Goal: Navigation & Orientation: Find specific page/section

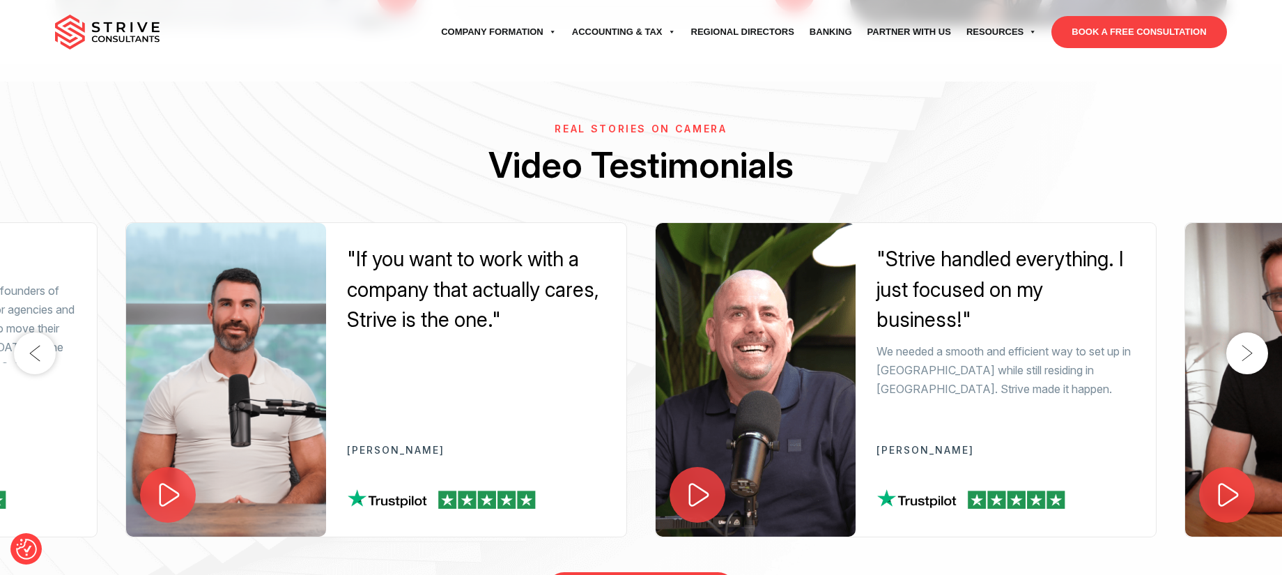
scroll to position [2315, 0]
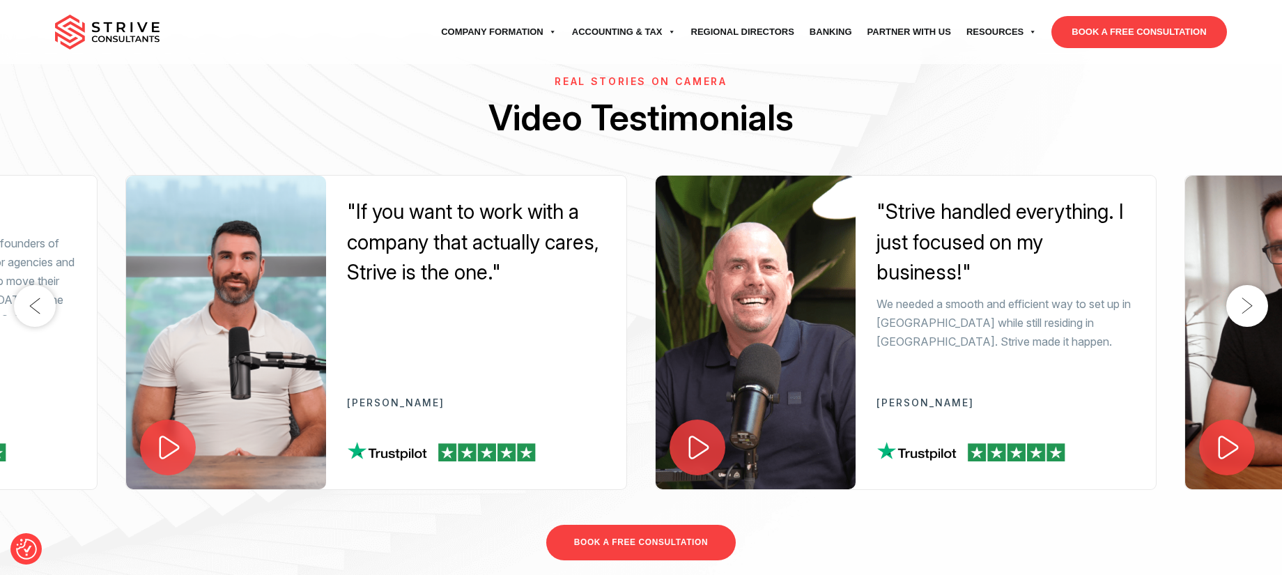
click at [1251, 310] on button "Next" at bounding box center [1248, 306] width 42 height 42
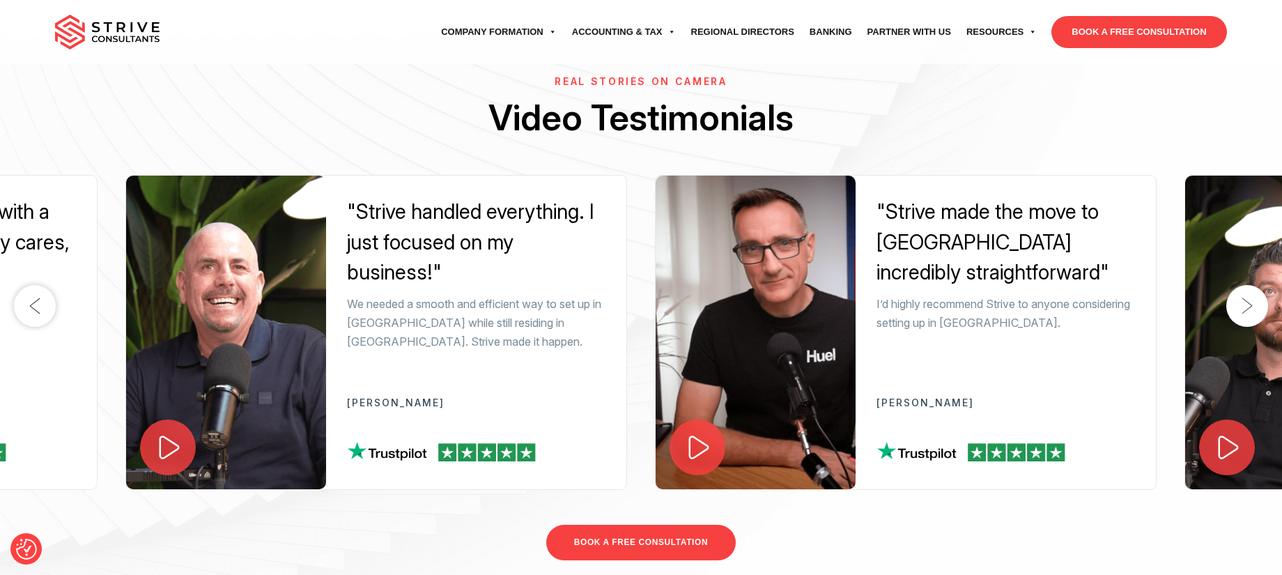
click at [1250, 310] on button "Next" at bounding box center [1248, 306] width 42 height 42
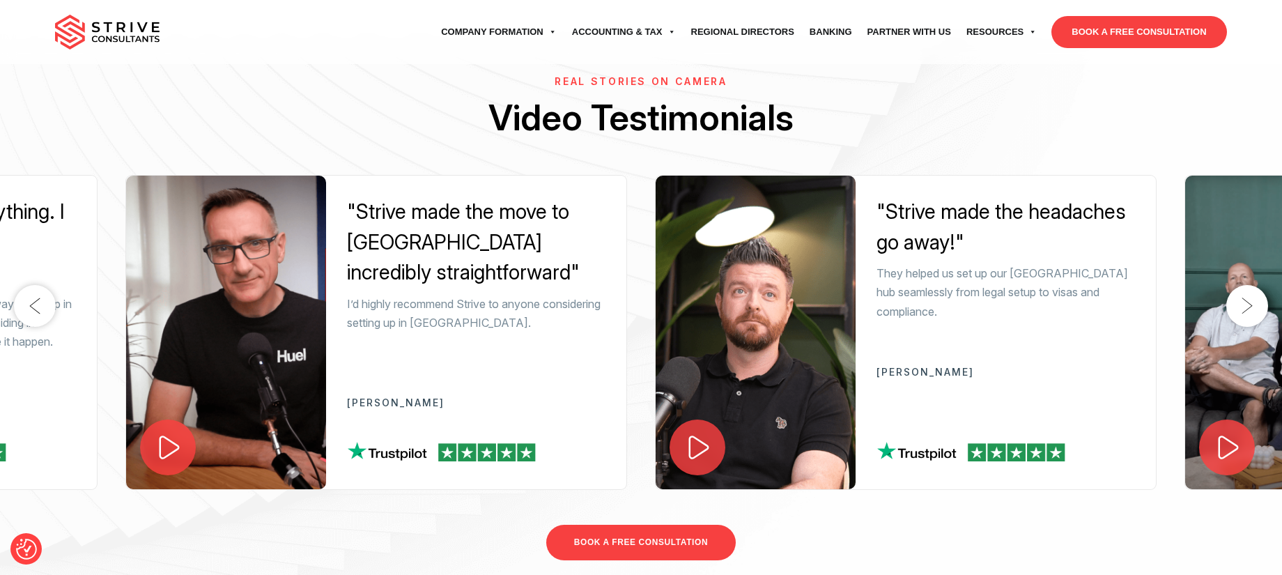
click at [1250, 310] on button "Next" at bounding box center [1248, 306] width 42 height 42
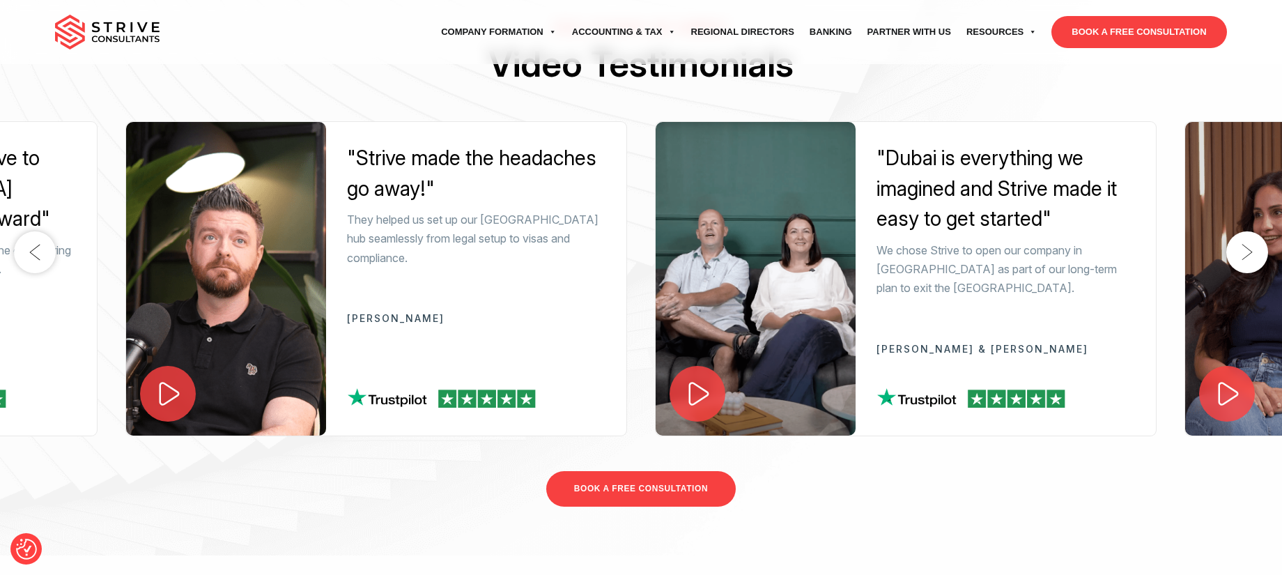
scroll to position [1833, 0]
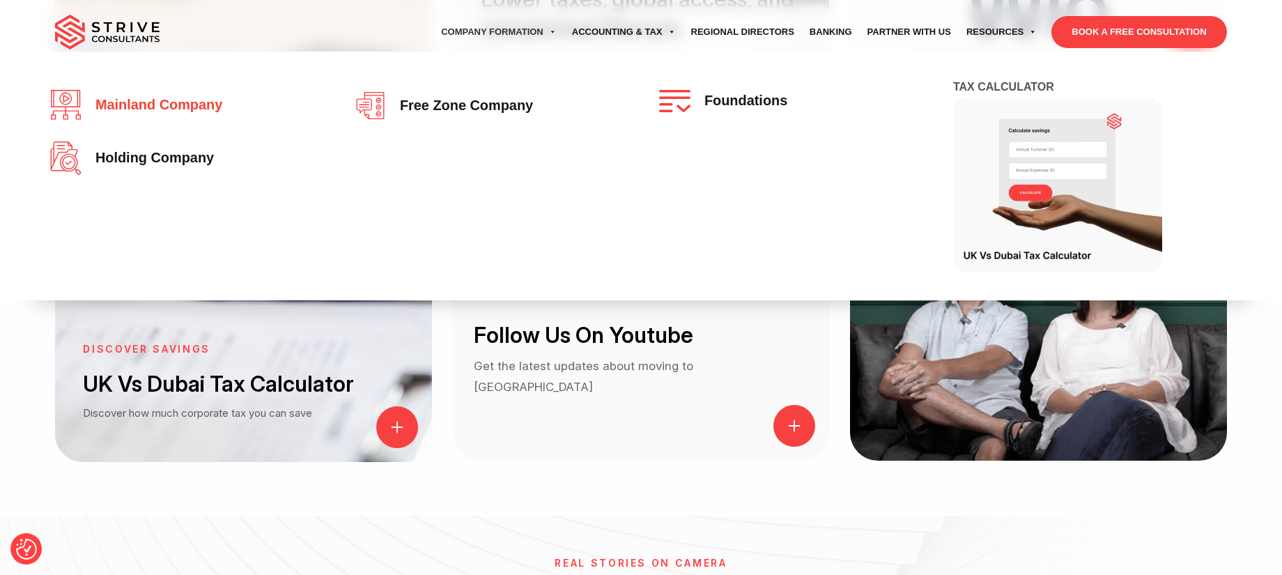
drag, startPoint x: 212, startPoint y: 107, endPoint x: 220, endPoint y: 107, distance: 7.7
click at [477, 112] on span "Free zone company" at bounding box center [463, 105] width 140 height 15
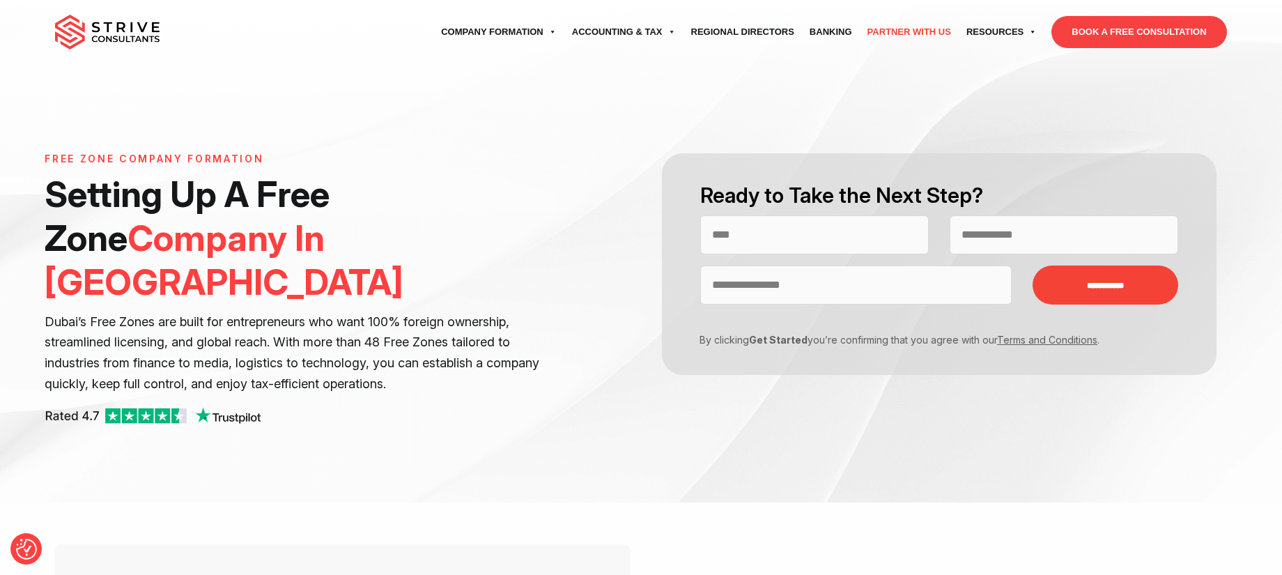
click at [940, 38] on link "Partner with Us" at bounding box center [909, 32] width 99 height 39
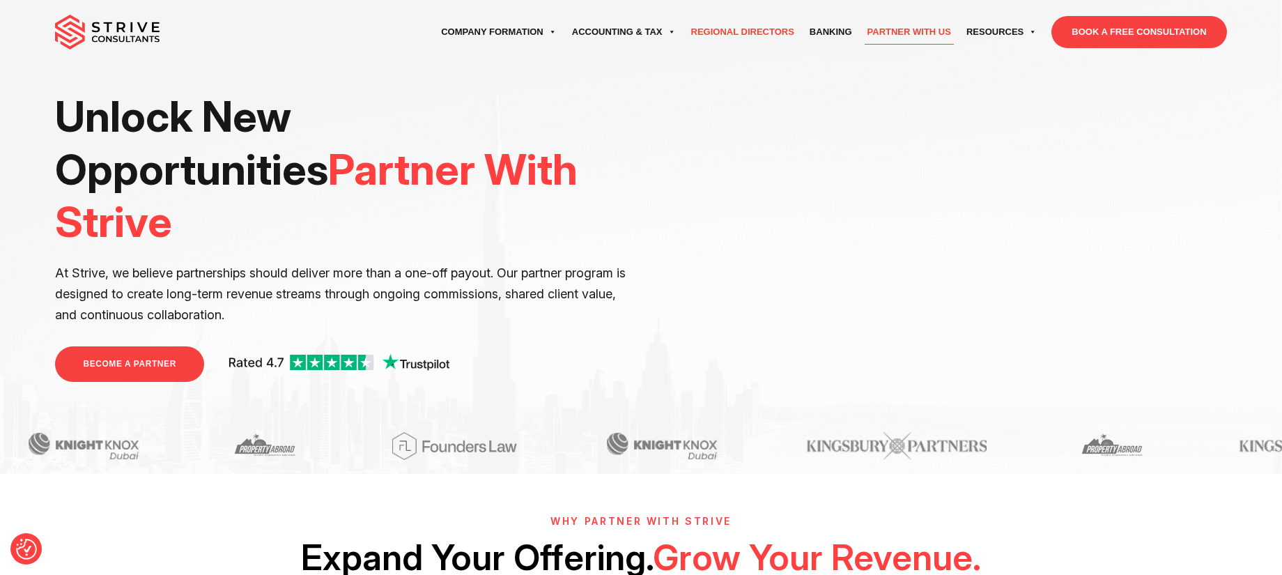
click at [733, 31] on link "Regional Directors" at bounding box center [743, 32] width 118 height 39
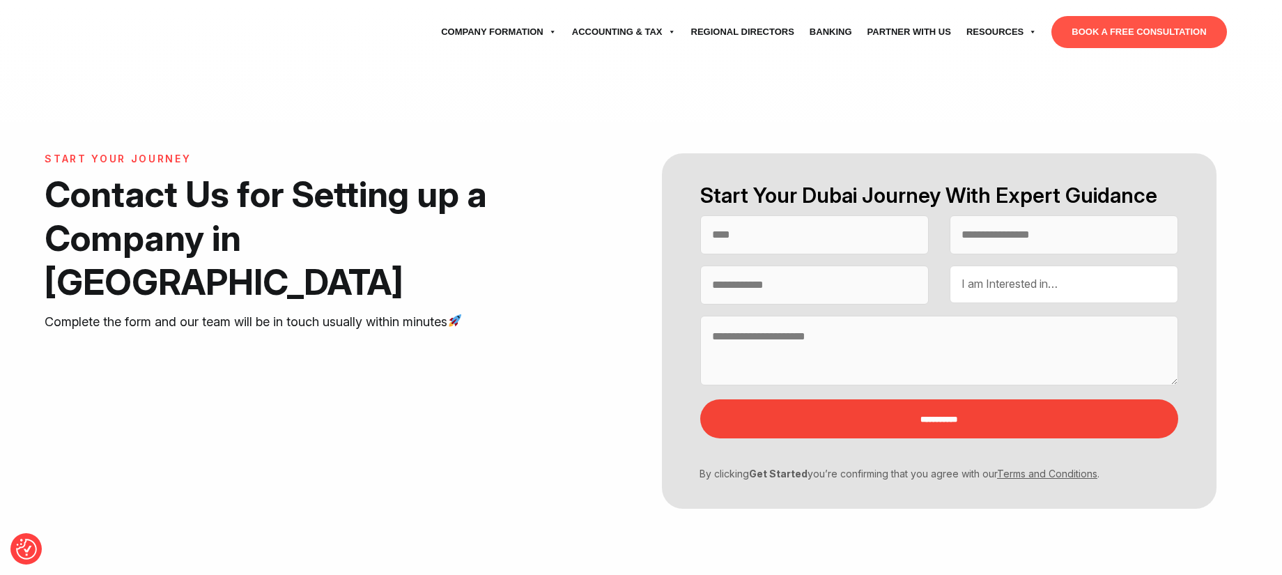
select select "Contact form"
